Goal: Information Seeking & Learning: Check status

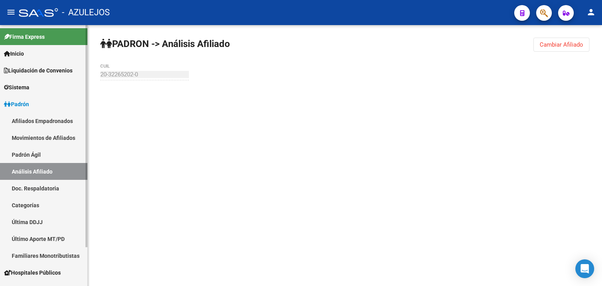
click at [29, 157] on link "Padrón Ágil" at bounding box center [43, 154] width 87 height 17
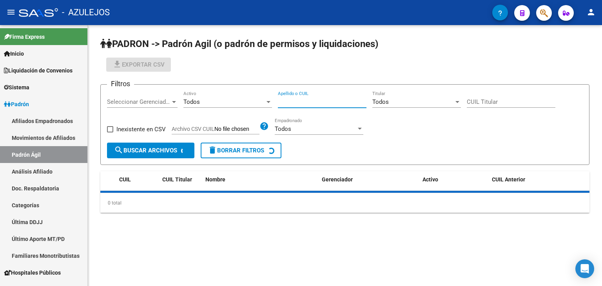
click at [308, 101] on input "Apellido o CUIL" at bounding box center [322, 101] width 89 height 7
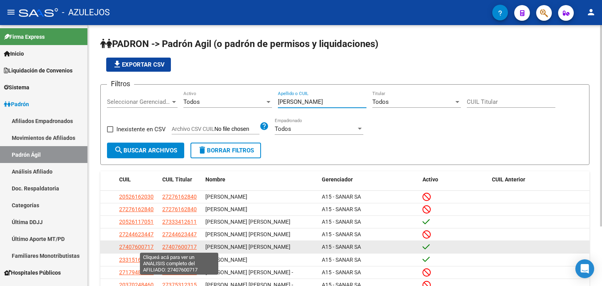
type input "[PERSON_NAME]"
click at [173, 246] on span "27407600717" at bounding box center [179, 247] width 35 height 6
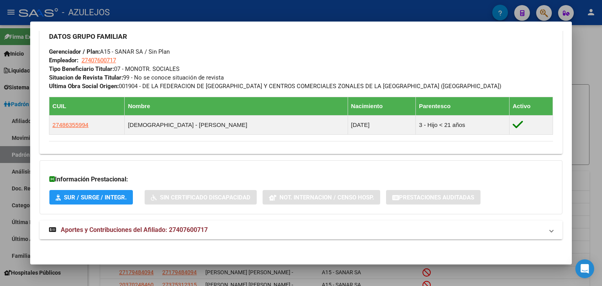
scroll to position [375, 0]
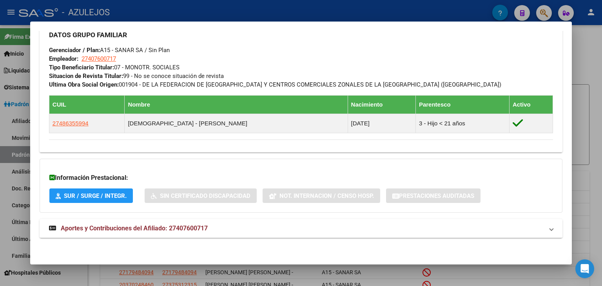
click at [119, 223] on mat-expansion-panel-header "Aportes y Contribuciones del Afiliado: 27407600717" at bounding box center [301, 228] width 523 height 19
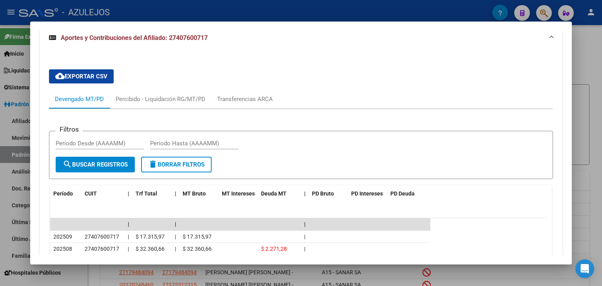
scroll to position [610, 0]
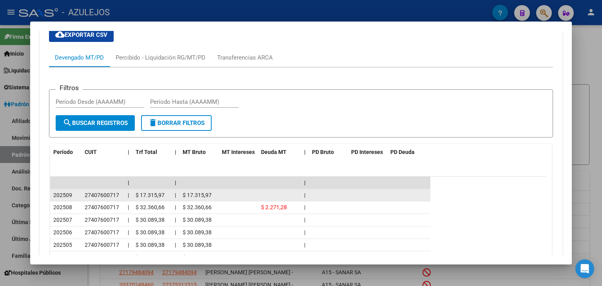
drag, startPoint x: 83, startPoint y: 198, endPoint x: 126, endPoint y: 195, distance: 42.8
click at [126, 195] on div "202509 27407600717 | $ 17.315,97 | $ 17.315,97 |" at bounding box center [240, 195] width 380 height 13
copy span "27407600717"
